Goal: Transaction & Acquisition: Book appointment/travel/reservation

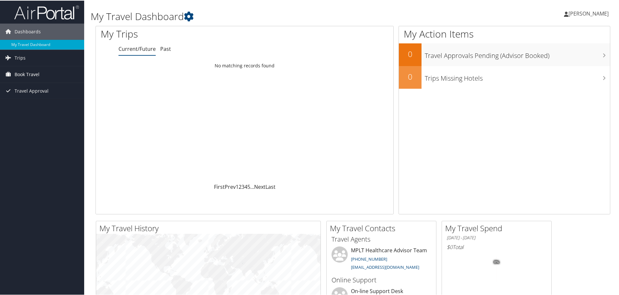
click at [41, 74] on link "Book Travel" at bounding box center [42, 74] width 84 height 16
click at [42, 103] on link "Book/Manage Online Trips" at bounding box center [42, 106] width 84 height 10
